Goal: Transaction & Acquisition: Register for event/course

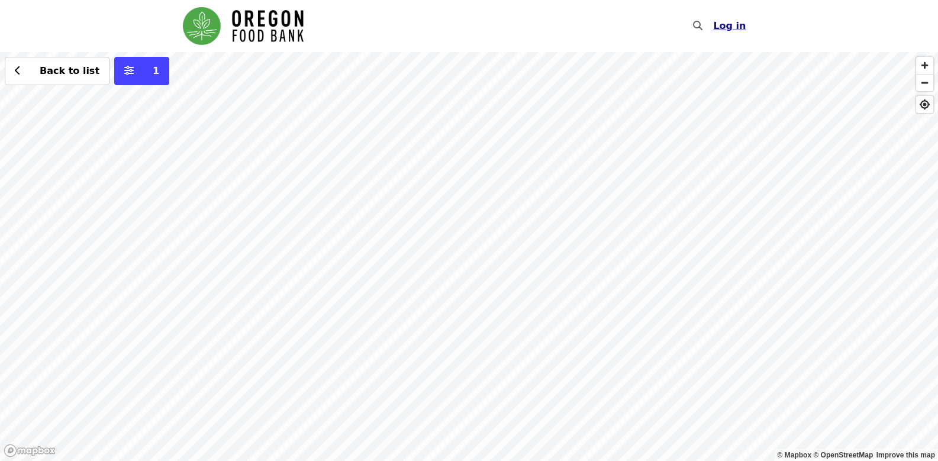
click at [731, 28] on span "Log in" at bounding box center [729, 25] width 33 height 11
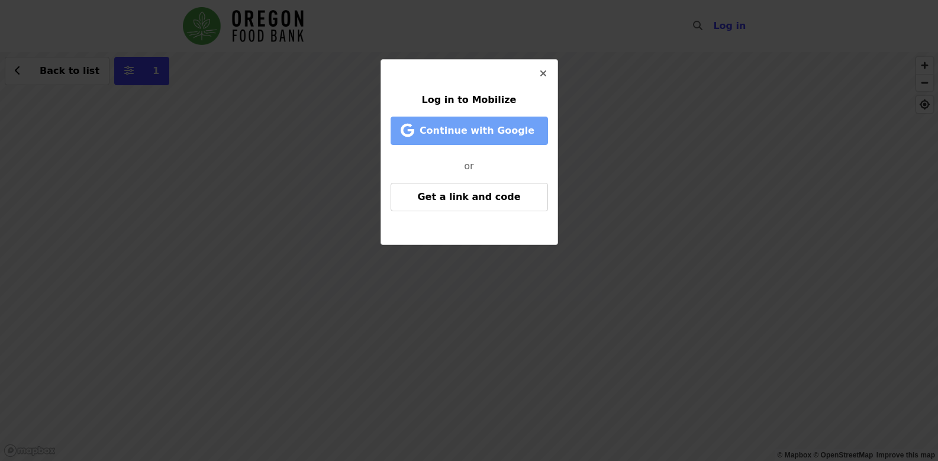
click at [475, 131] on span "Continue with Google" at bounding box center [476, 130] width 115 height 11
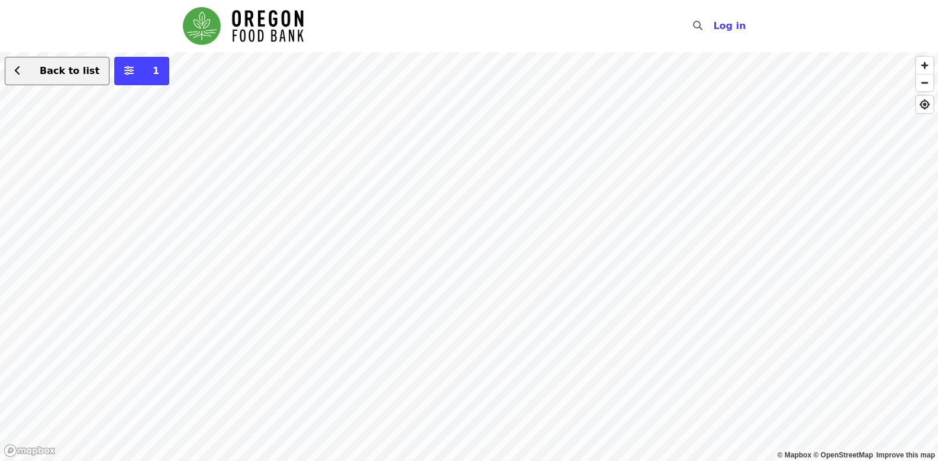
click at [52, 70] on span "Back to list" at bounding box center [70, 70] width 60 height 11
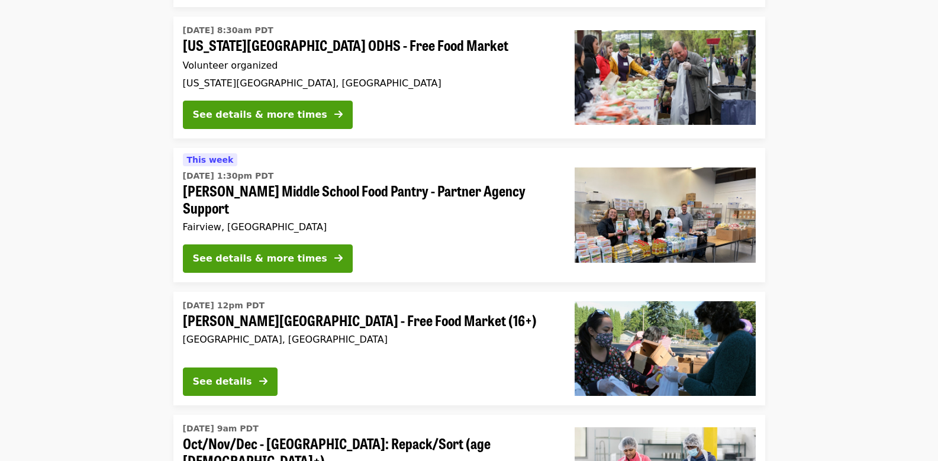
scroll to position [1597, 0]
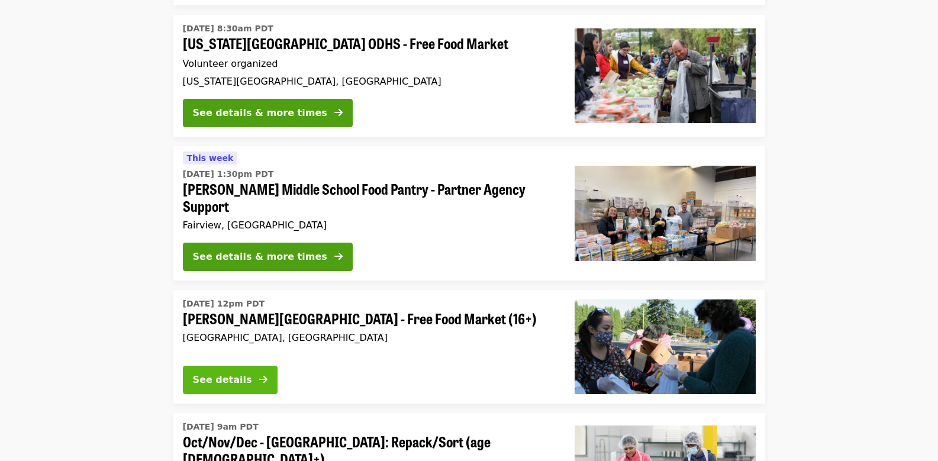
click at [228, 366] on button "See details" at bounding box center [230, 380] width 95 height 28
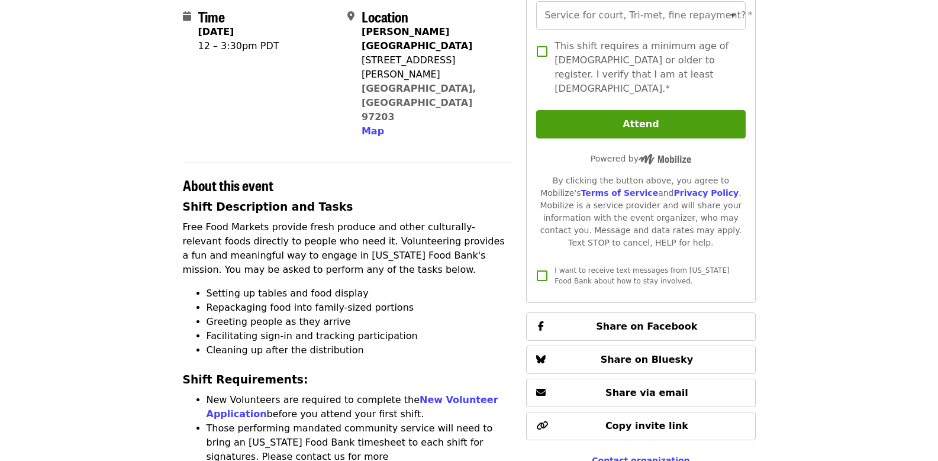
scroll to position [296, 0]
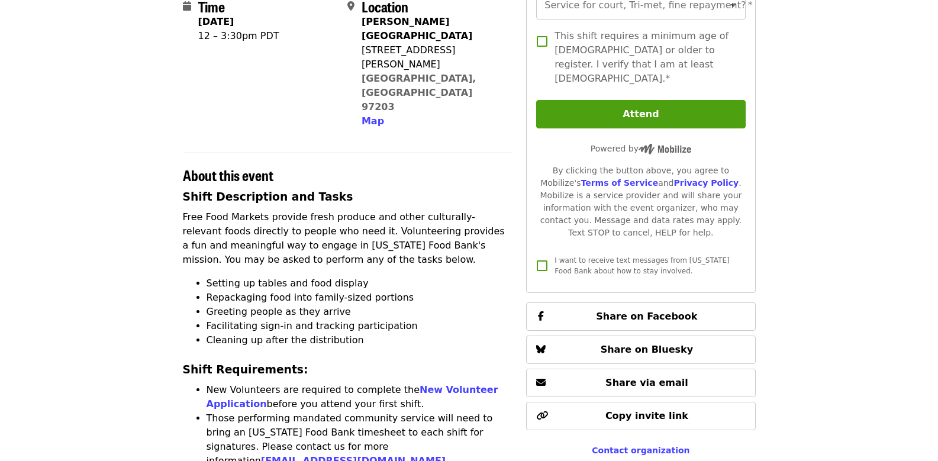
scroll to position [1597, 0]
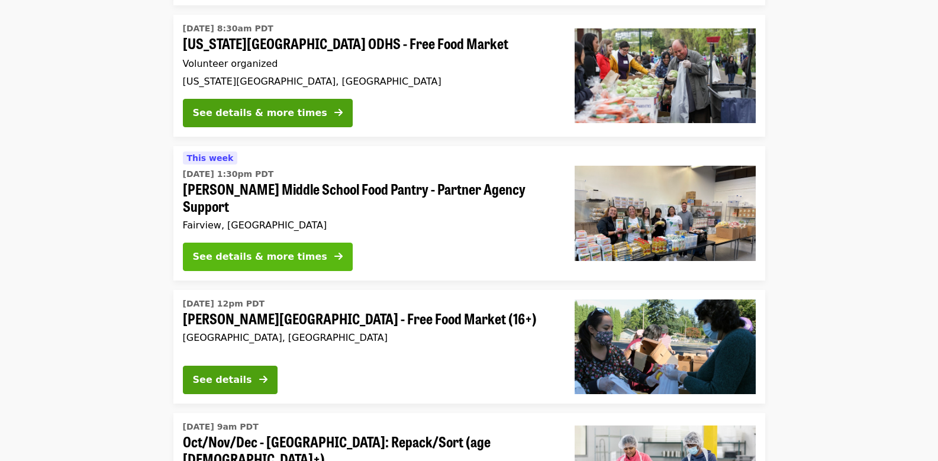
click at [282, 250] on div "See details & more times" at bounding box center [260, 257] width 134 height 14
